Goal: Task Accomplishment & Management: Use online tool/utility

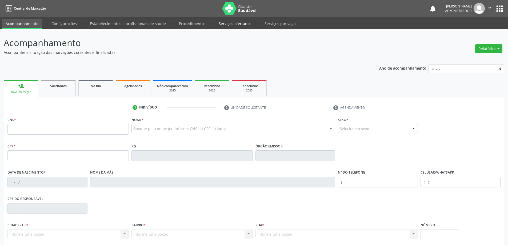
click at [232, 24] on link "Serviços ofertados" at bounding box center [235, 23] width 40 height 9
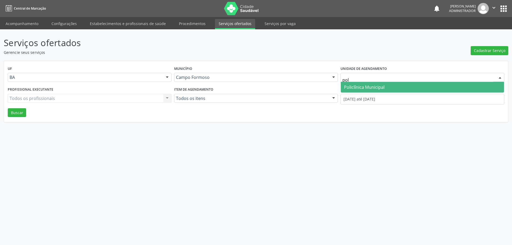
type input "poli"
click at [371, 86] on span "Policlínica Municipal" at bounding box center [364, 87] width 41 height 6
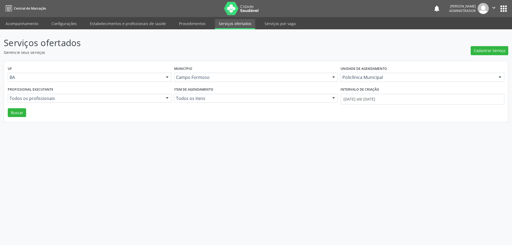
click at [165, 96] on div at bounding box center [167, 98] width 8 height 9
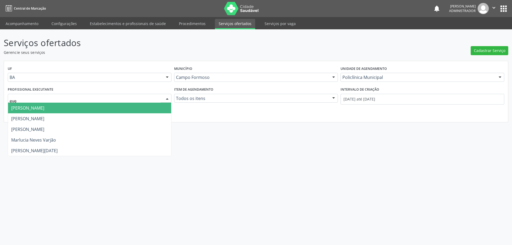
type input "ever"
click at [161, 106] on span "Everson Marcos Matt" at bounding box center [89, 108] width 163 height 11
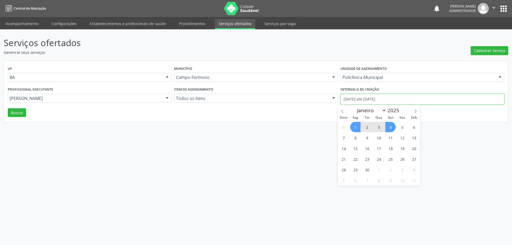
click at [372, 97] on input "01/09/2025 até 04/09/2025" at bounding box center [423, 99] width 164 height 11
click at [342, 113] on icon at bounding box center [343, 111] width 4 height 4
select select "7"
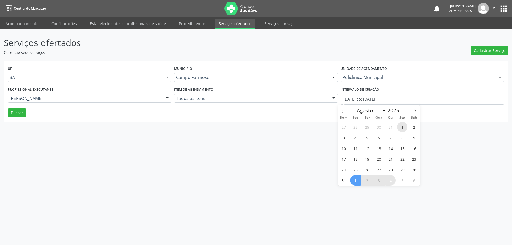
click at [400, 125] on span "1" at bounding box center [402, 127] width 10 height 10
type input "01/08/2025"
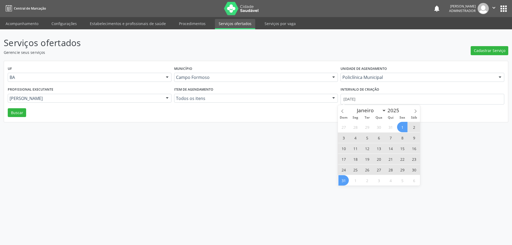
click at [343, 182] on span "31" at bounding box center [344, 180] width 10 height 10
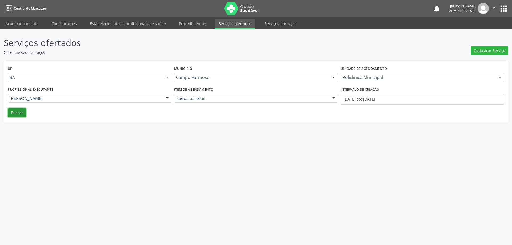
click at [25, 114] on button "Buscar" at bounding box center [17, 112] width 18 height 9
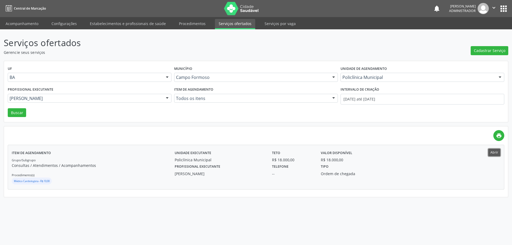
click at [492, 151] on button "Abrir" at bounding box center [494, 152] width 12 height 7
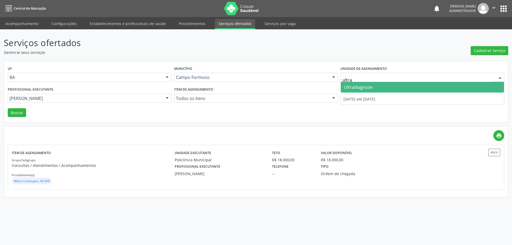
type input "ultrad"
click at [374, 87] on span "Ultradiagnose" at bounding box center [422, 87] width 163 height 11
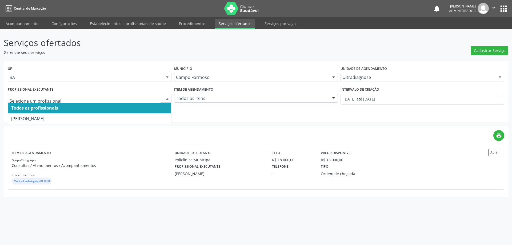
click at [167, 97] on div at bounding box center [167, 98] width 8 height 9
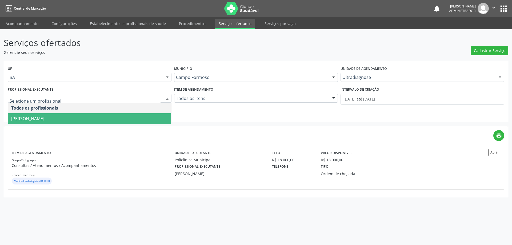
click at [123, 115] on span "[PERSON_NAME]" at bounding box center [89, 118] width 163 height 11
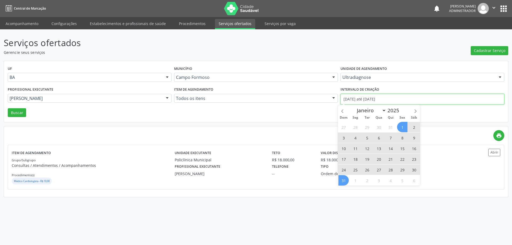
click at [367, 98] on input "01/08/2025 até 31/08/2025" at bounding box center [423, 99] width 164 height 11
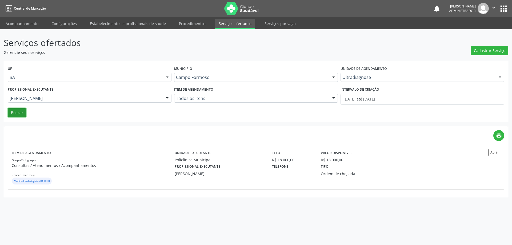
click at [18, 113] on button "Buscar" at bounding box center [17, 112] width 18 height 9
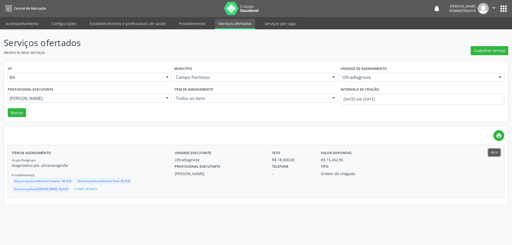
click at [493, 154] on button "Abrir" at bounding box center [494, 152] width 12 height 7
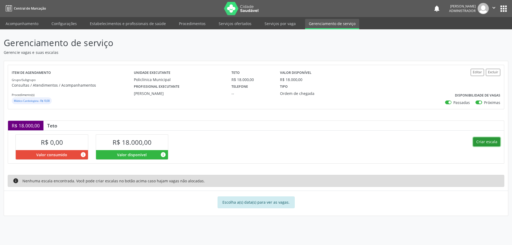
click at [476, 143] on button "Criar escala" at bounding box center [486, 141] width 27 height 9
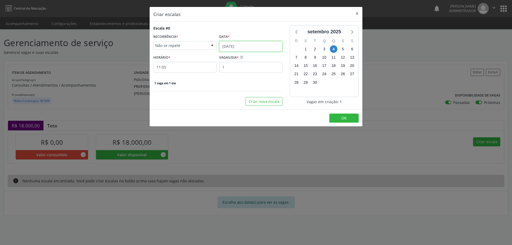
click at [253, 43] on input "04/09/2025" at bounding box center [250, 46] width 63 height 11
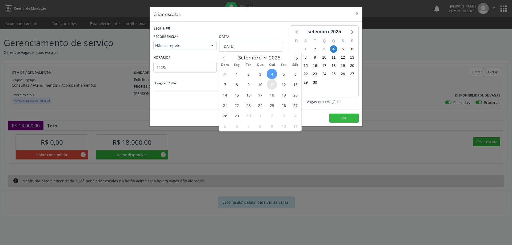
click at [272, 85] on span "11" at bounding box center [272, 84] width 10 height 10
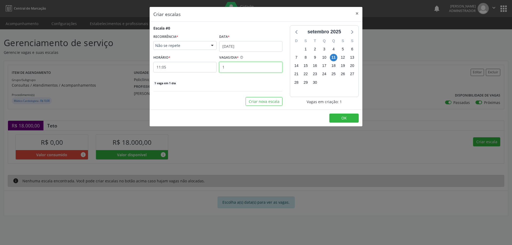
click at [234, 66] on input "1" at bounding box center [250, 67] width 63 height 11
type input "15"
click at [184, 66] on input "11:05" at bounding box center [184, 67] width 63 height 11
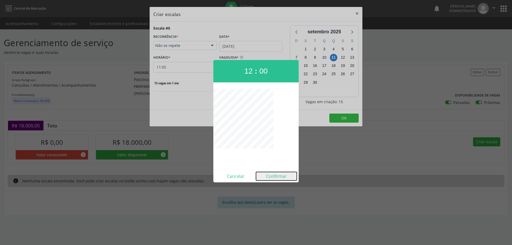
click at [269, 176] on button "Confirmar" at bounding box center [276, 176] width 41 height 9
type input "12:00"
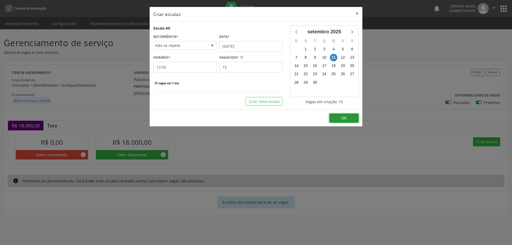
click at [344, 118] on span "OK" at bounding box center [343, 118] width 5 height 5
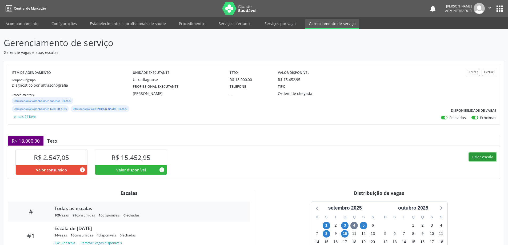
click at [475, 156] on button "Criar escala" at bounding box center [482, 157] width 27 height 9
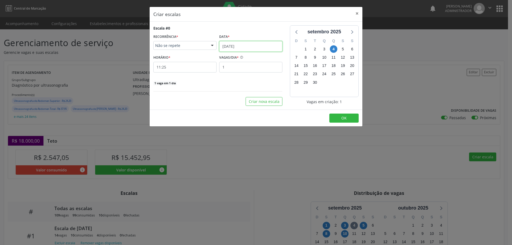
click at [232, 46] on input "[DATE]" at bounding box center [250, 46] width 63 height 11
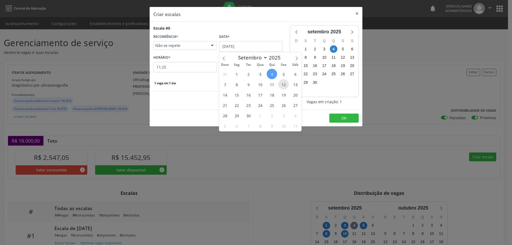
click at [284, 84] on span "12" at bounding box center [284, 84] width 10 height 10
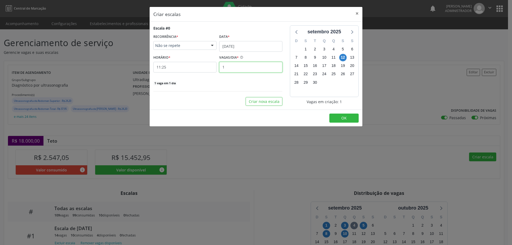
click at [230, 67] on input "1" at bounding box center [250, 67] width 63 height 11
type input "12"
click at [187, 69] on input "11:25" at bounding box center [184, 67] width 63 height 11
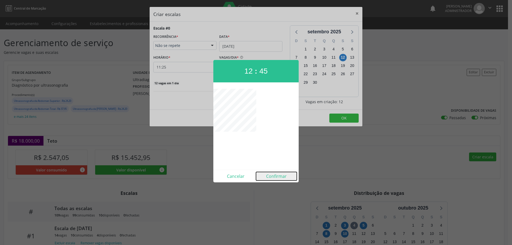
click at [270, 176] on button "Confirmar" at bounding box center [276, 176] width 41 height 9
type input "12:45"
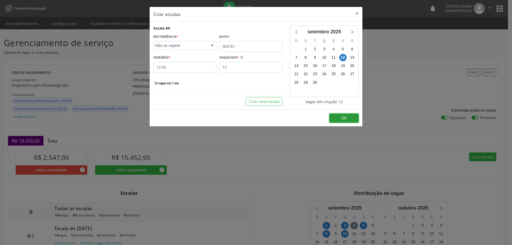
click at [349, 116] on button "OK" at bounding box center [343, 118] width 29 height 9
